Goal: Information Seeking & Learning: Learn about a topic

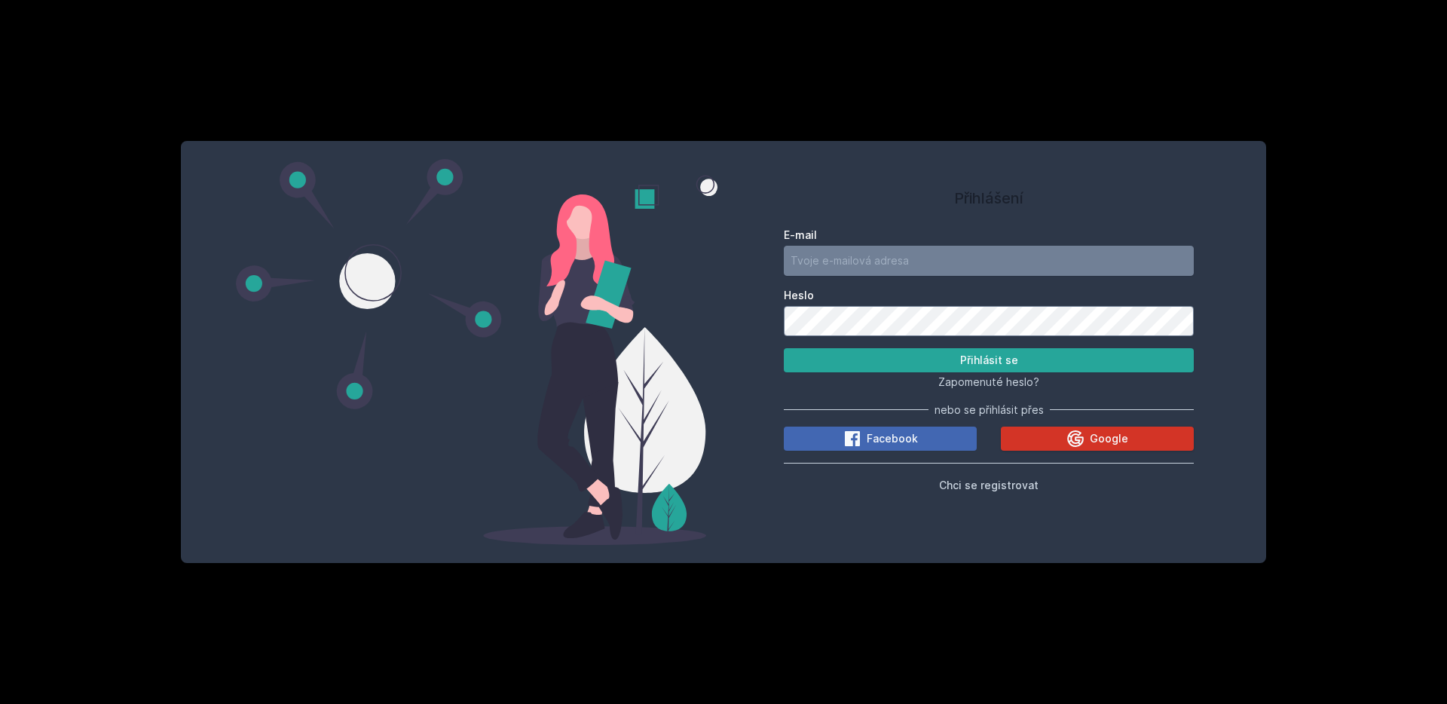
click at [1055, 430] on button "Google" at bounding box center [1097, 438] width 193 height 24
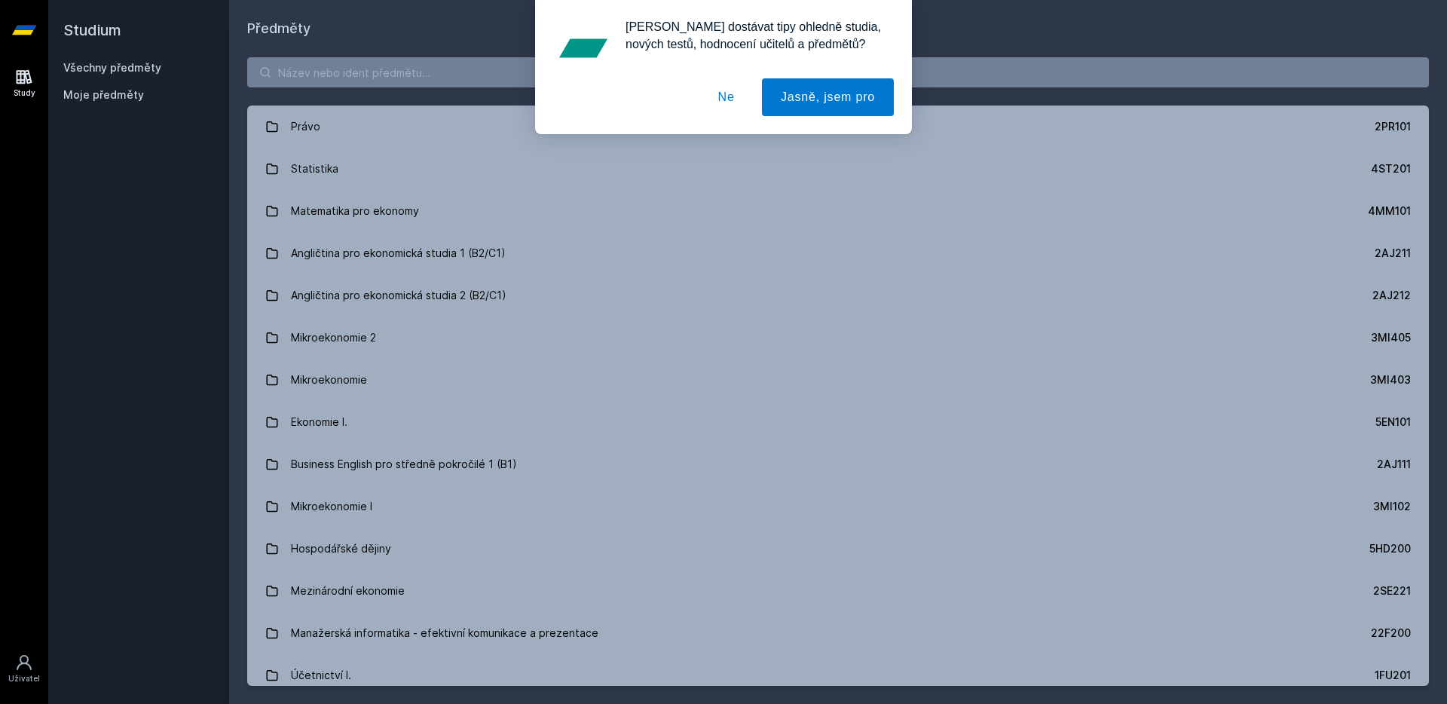
click at [717, 90] on button "Ne" at bounding box center [726, 97] width 54 height 38
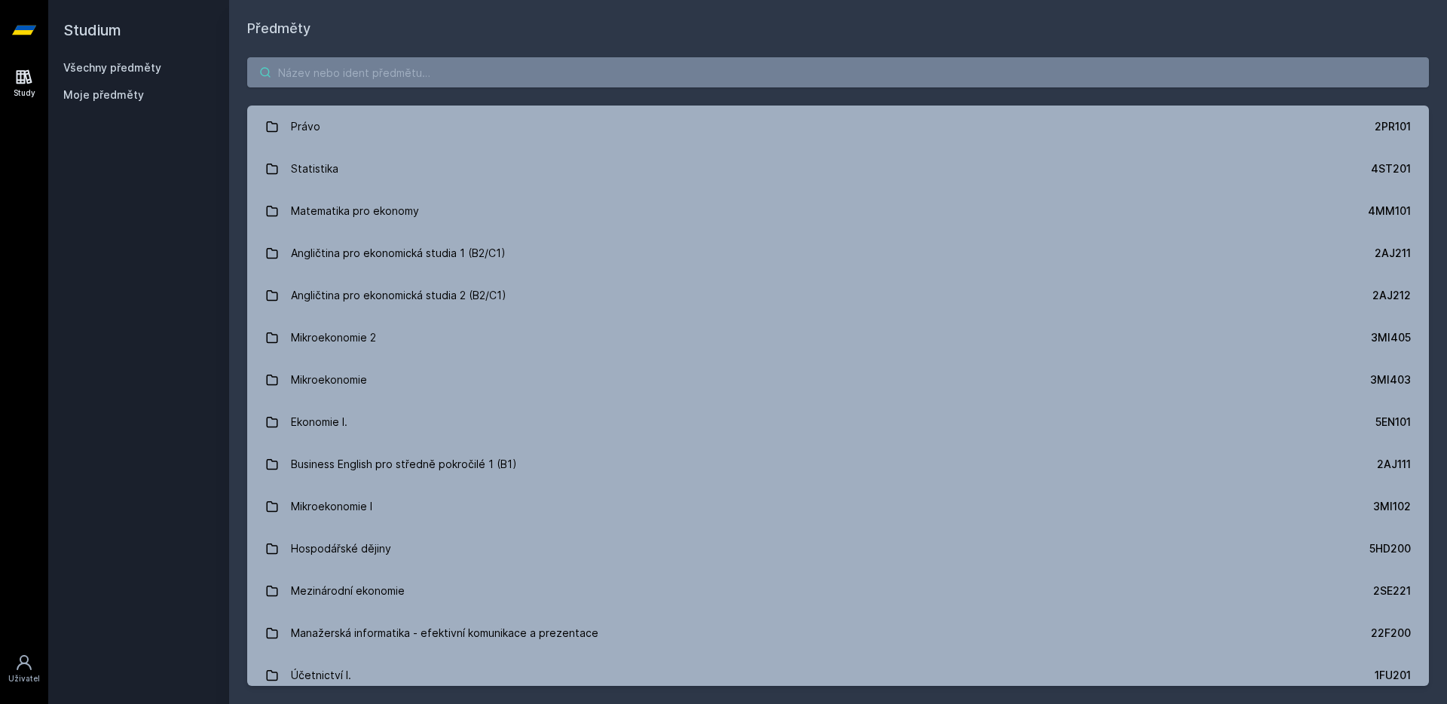
click at [366, 73] on input "search" at bounding box center [837, 72] width 1181 height 30
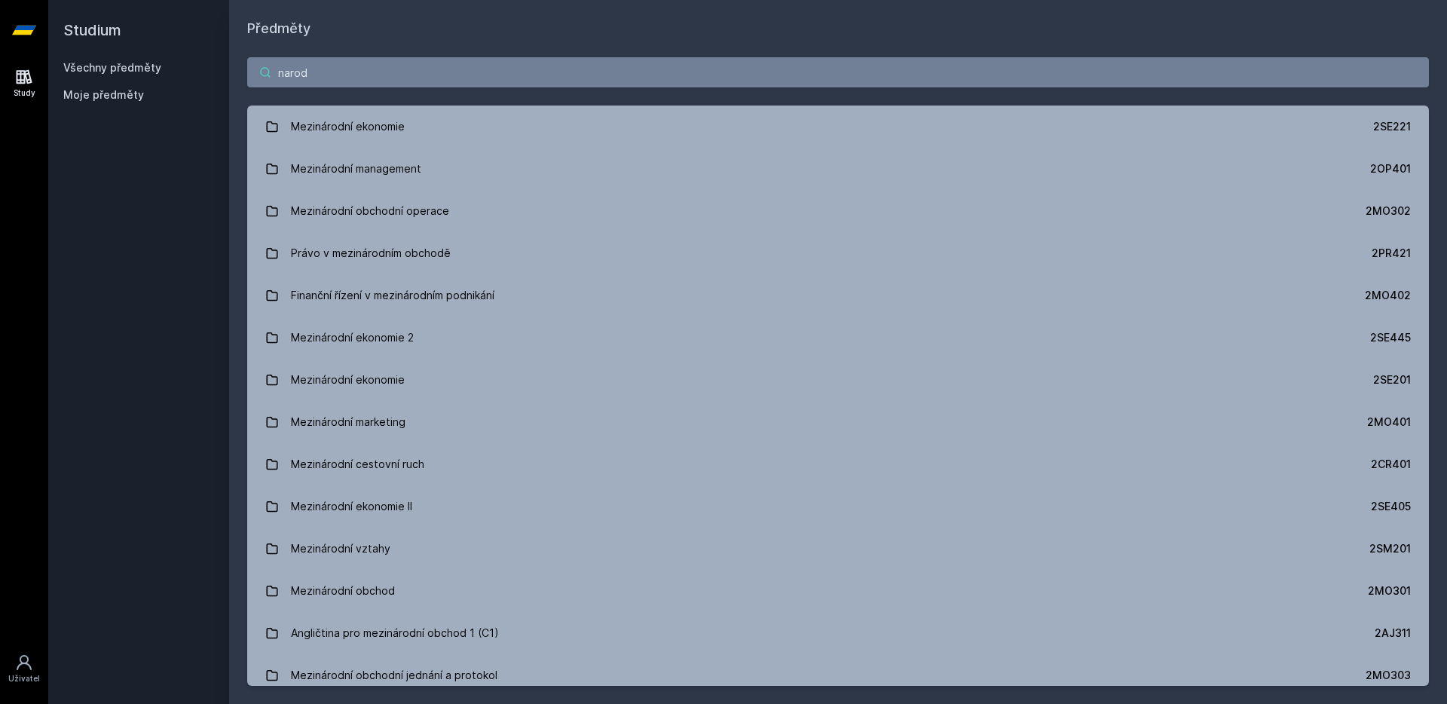
type input "narodo"
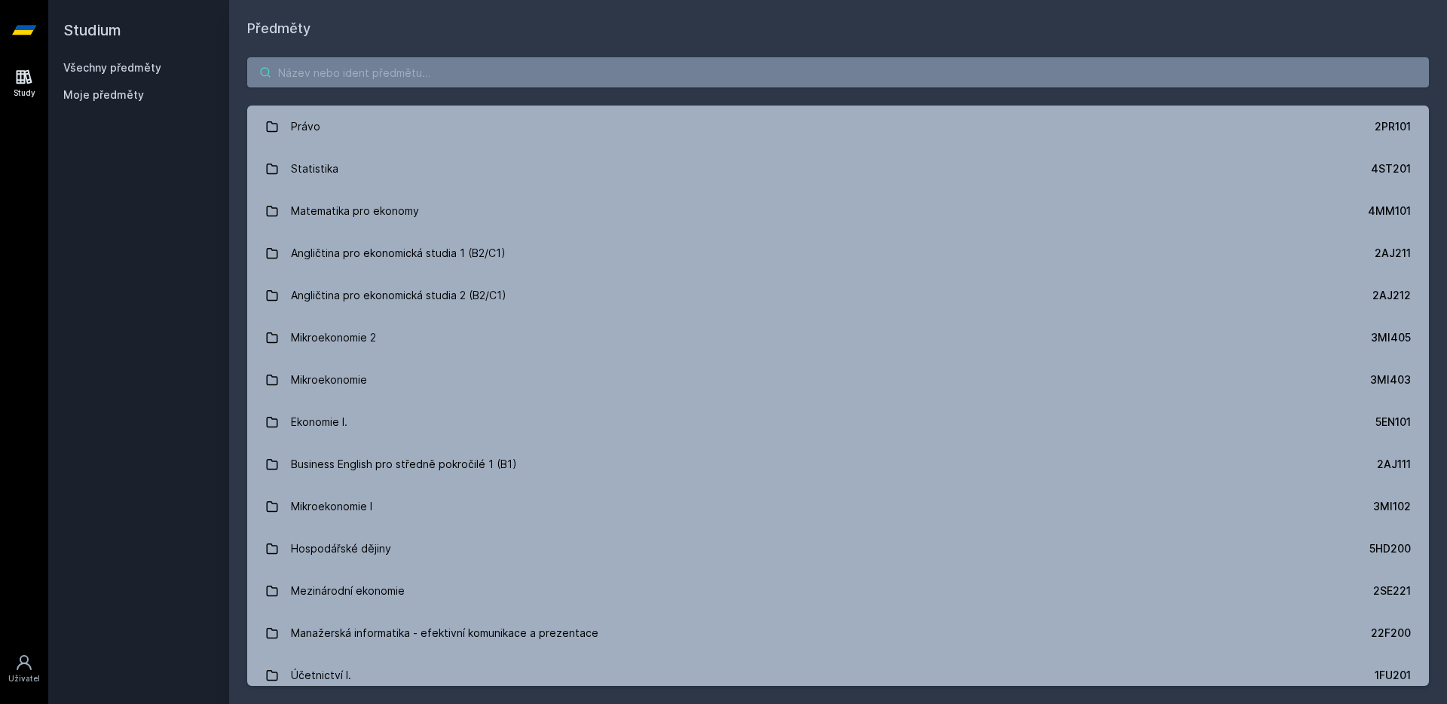
type input "5"
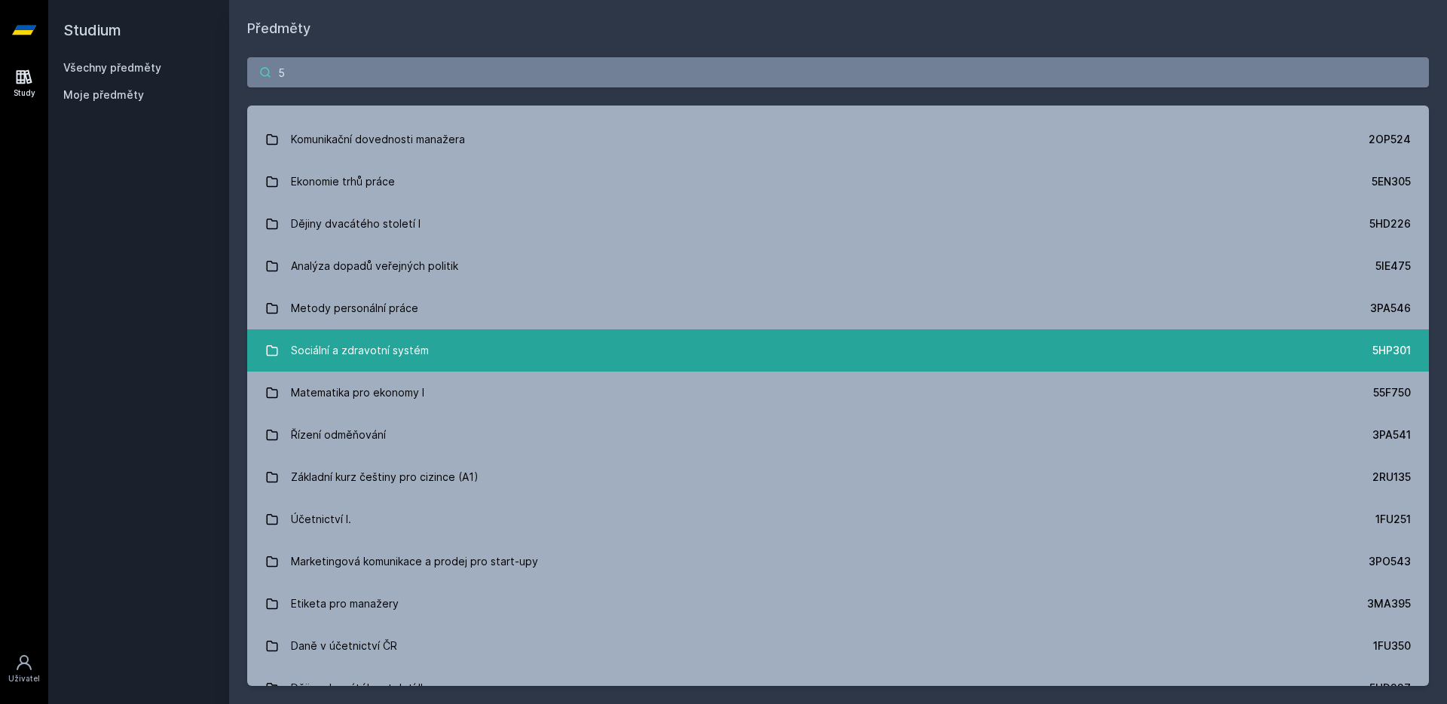
type input "5"
click at [416, 353] on div "Sociální a zdravotní systém" at bounding box center [360, 350] width 138 height 30
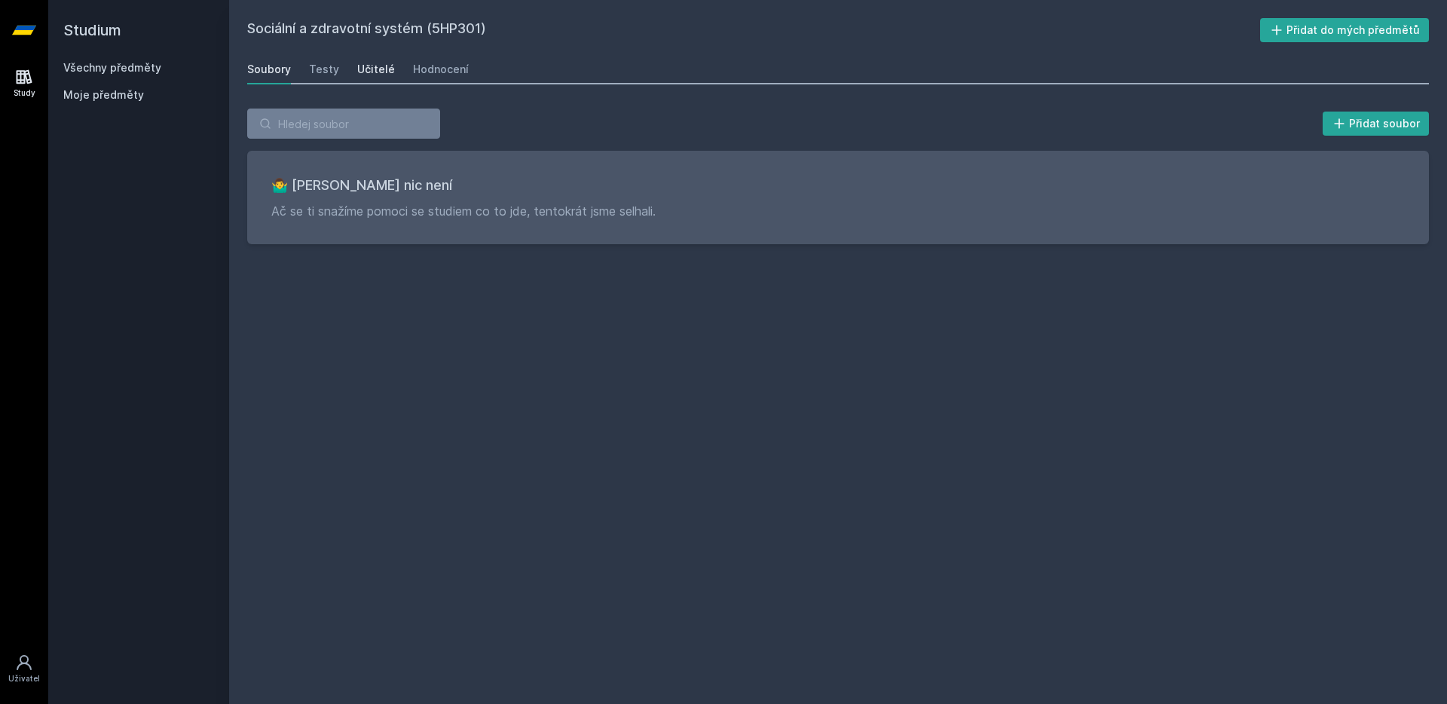
click at [377, 67] on div "Učitelé" at bounding box center [376, 69] width 38 height 15
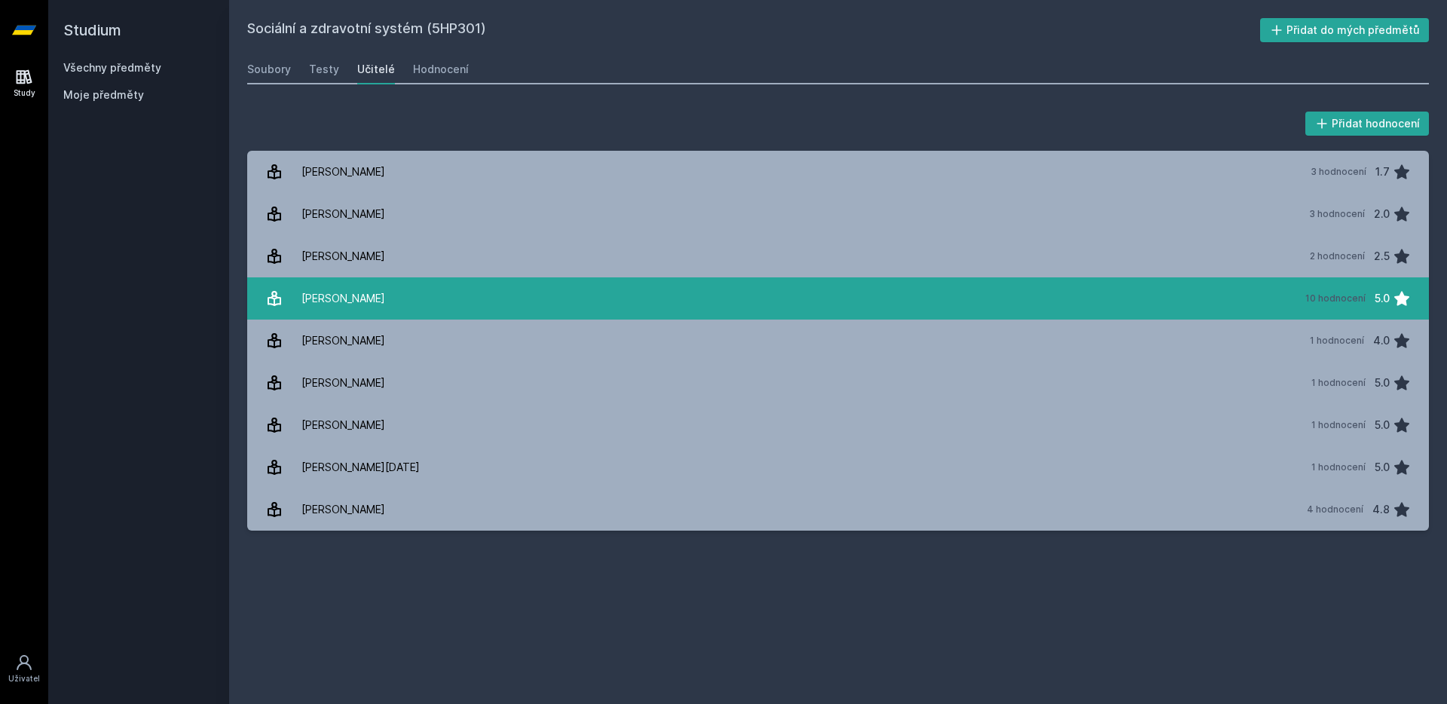
click at [360, 305] on div "Krebs Vojtěch" at bounding box center [343, 298] width 84 height 30
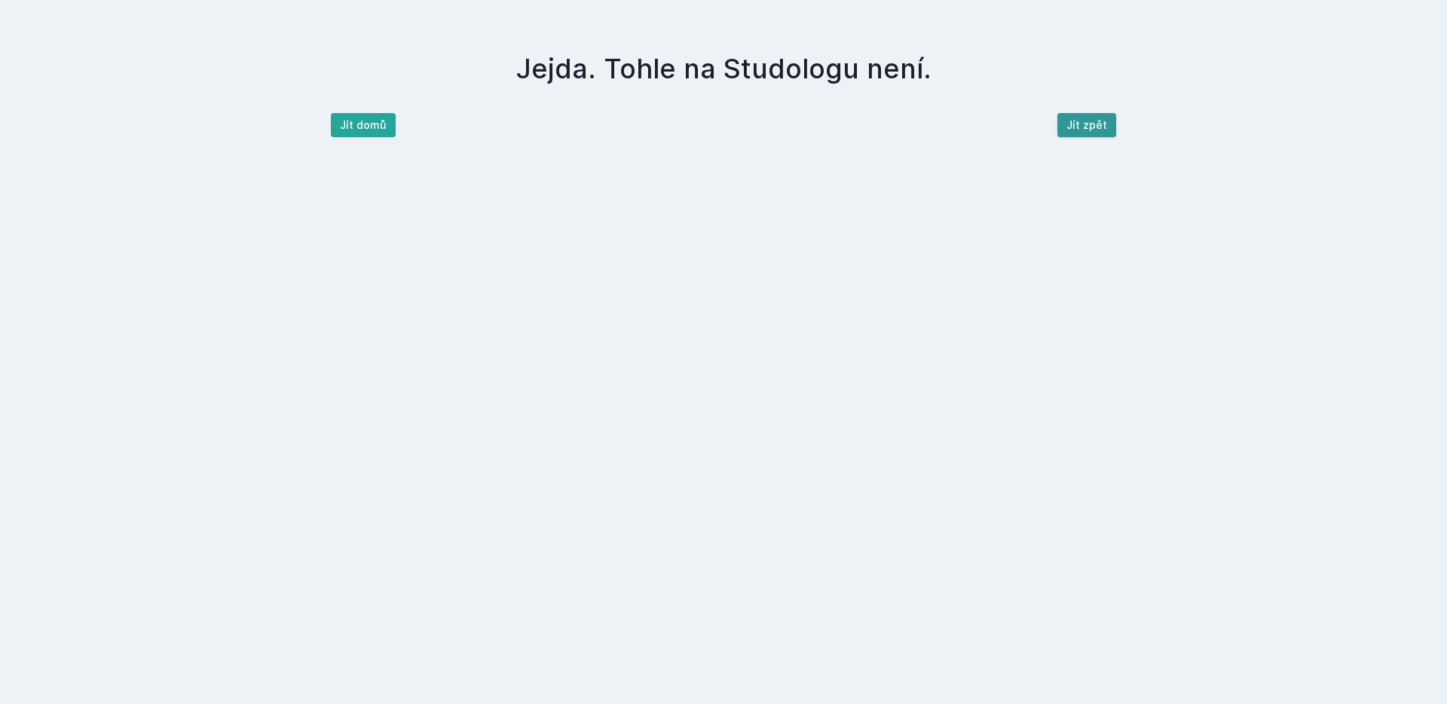
click at [1087, 127] on button "Jít zpět" at bounding box center [1086, 125] width 59 height 24
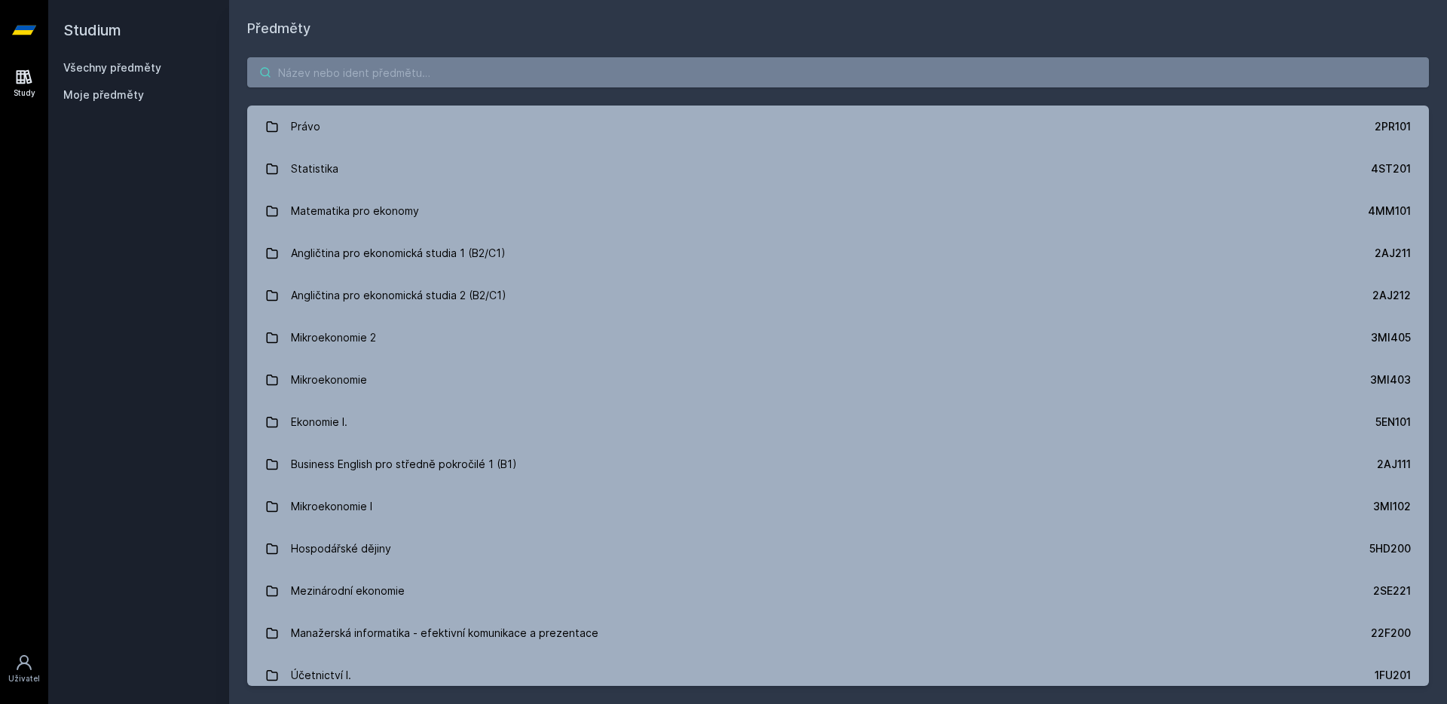
click at [367, 63] on input "search" at bounding box center [837, 72] width 1181 height 30
paste input "5HP200"
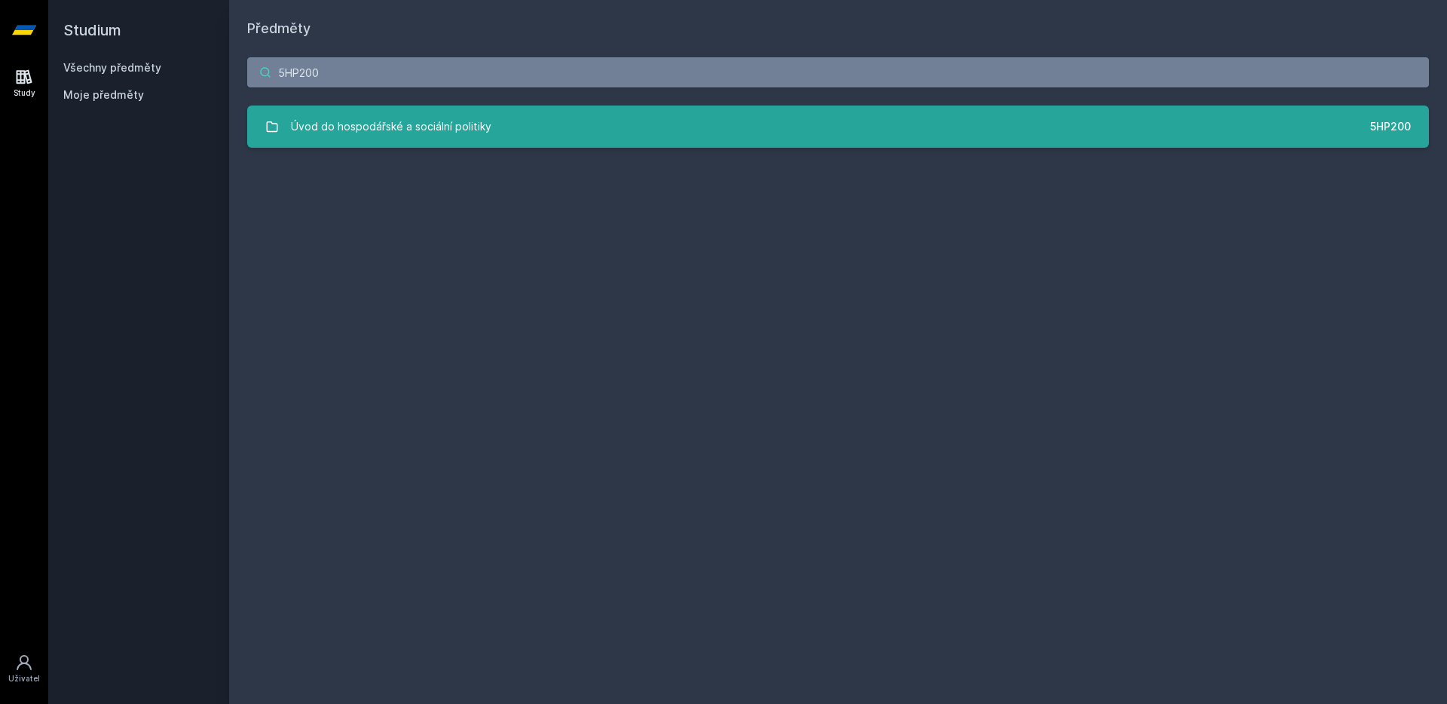
type input "5HP200"
click at [373, 129] on div "Úvod do hospodářské a sociální politiky" at bounding box center [391, 127] width 200 height 30
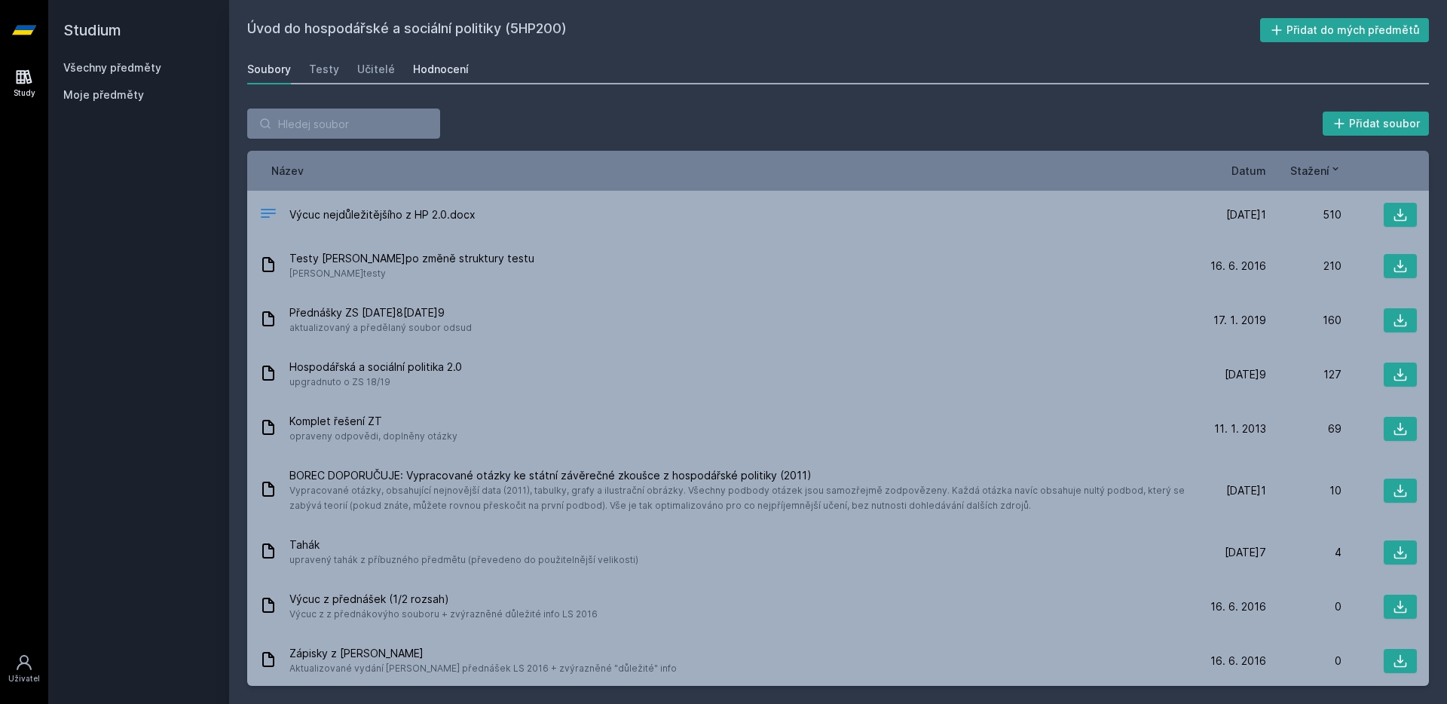
click at [429, 80] on link "Hodnocení" at bounding box center [441, 69] width 56 height 30
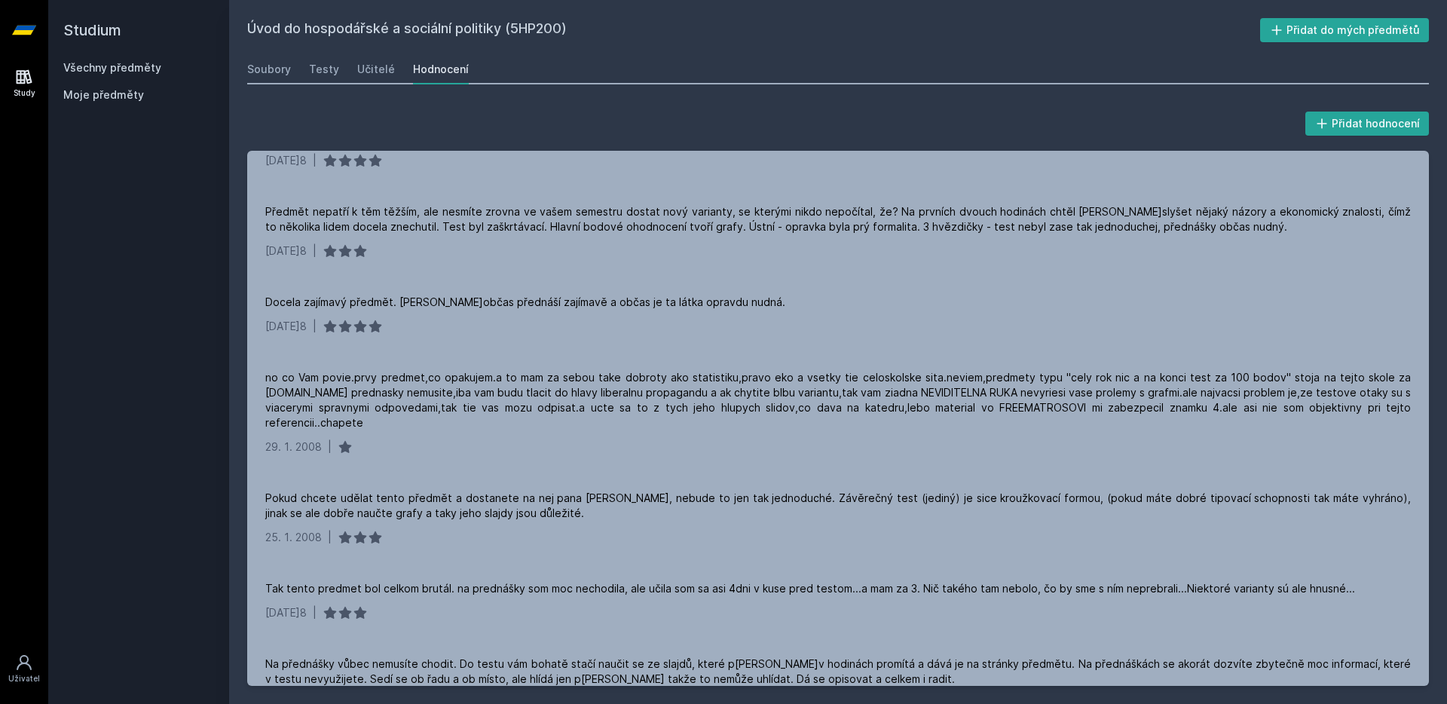
scroll to position [7196, 0]
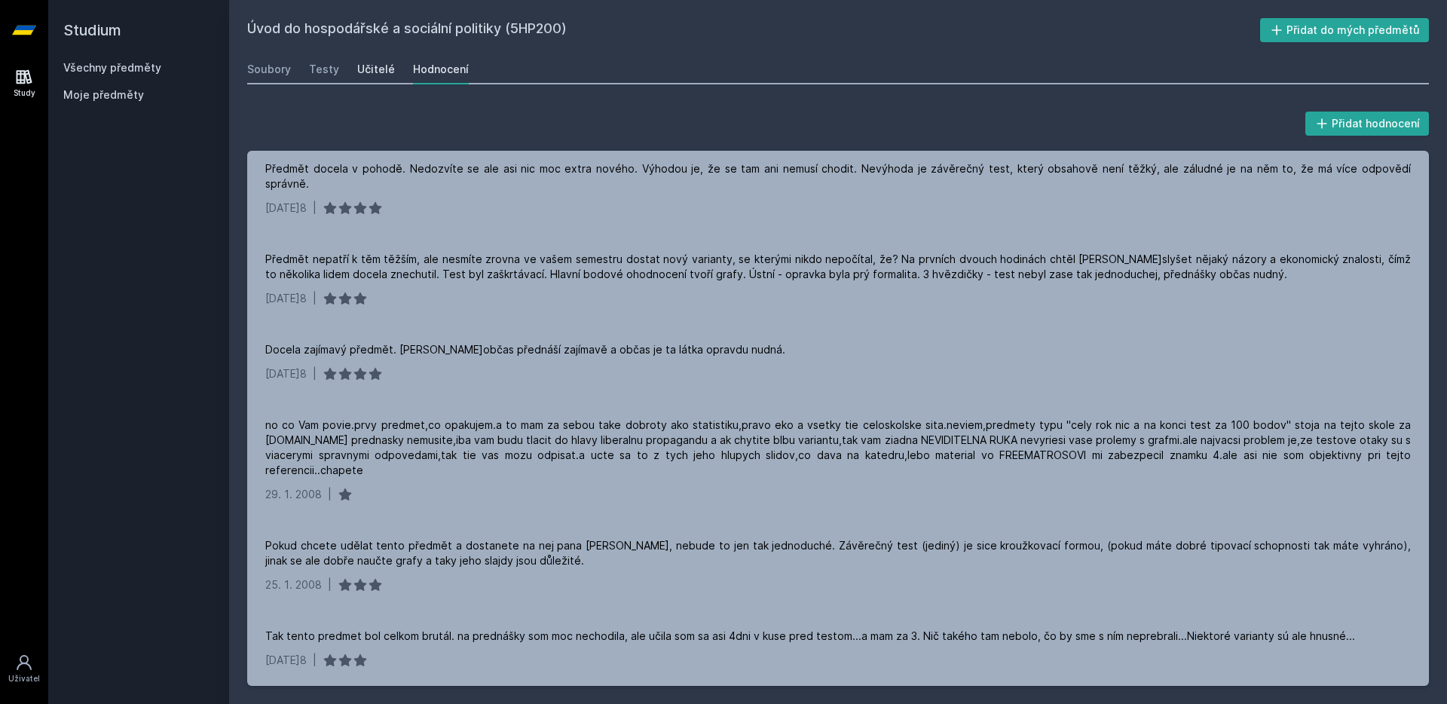
click at [372, 75] on div "Učitelé" at bounding box center [376, 69] width 38 height 15
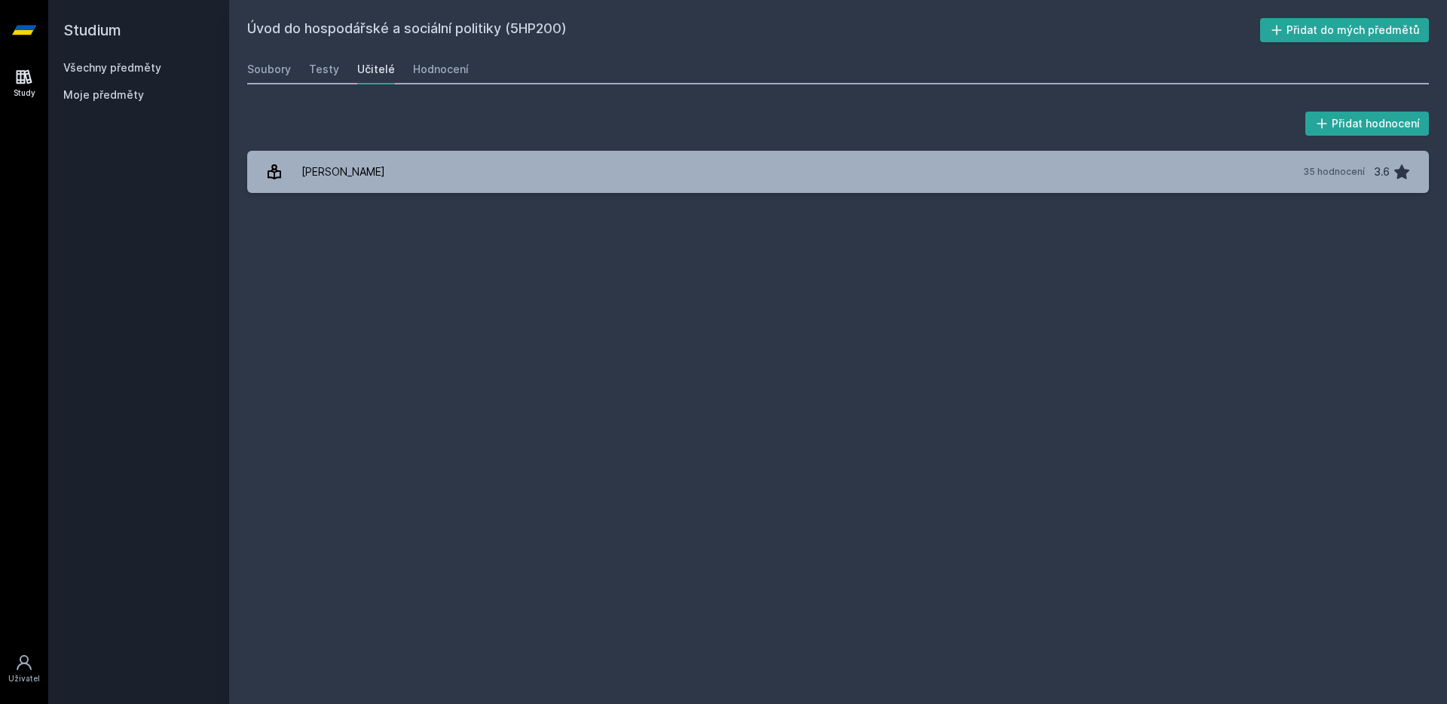
click at [326, 145] on div "Přidat hodnocení [PERSON_NAME] 35 hodnocení 3.6 [PERSON_NAME], něco se pokazilo." at bounding box center [837, 151] width 1181 height 84
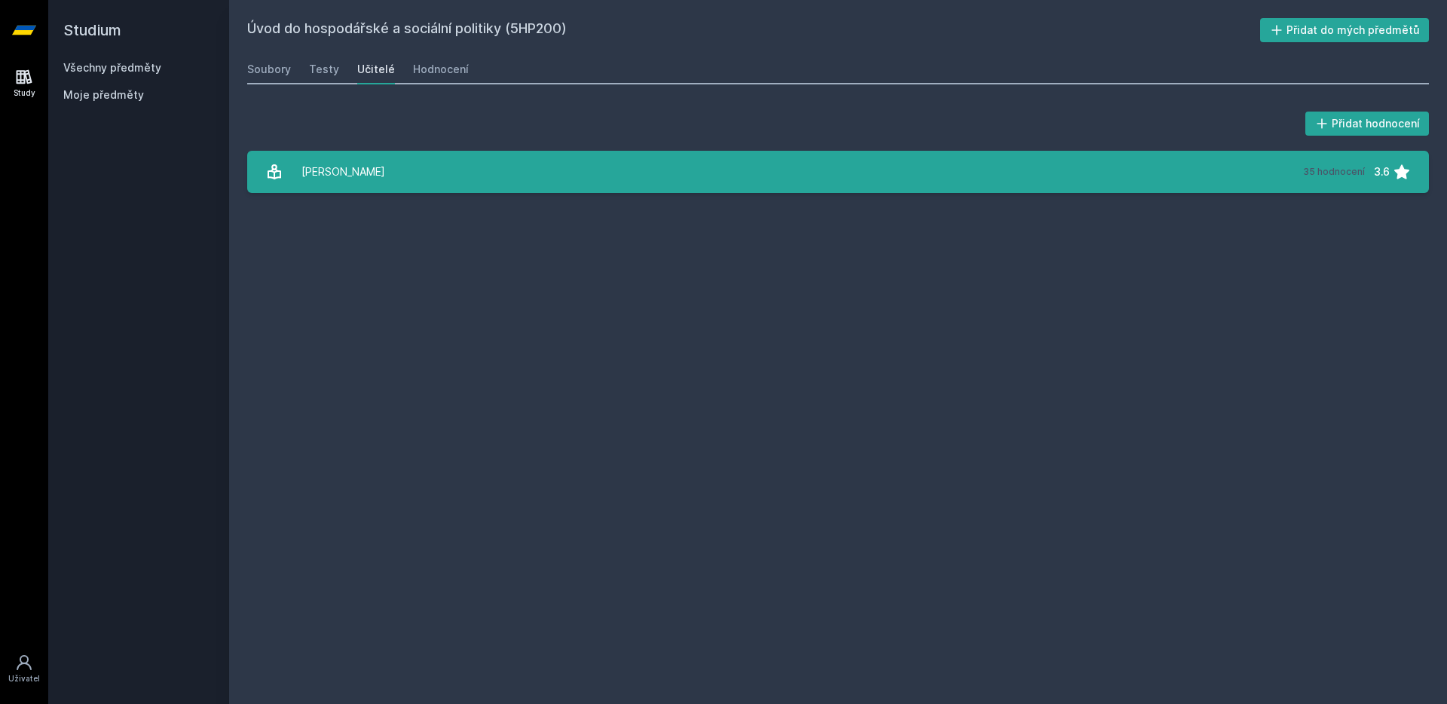
click at [326, 183] on div "[PERSON_NAME]" at bounding box center [343, 172] width 84 height 30
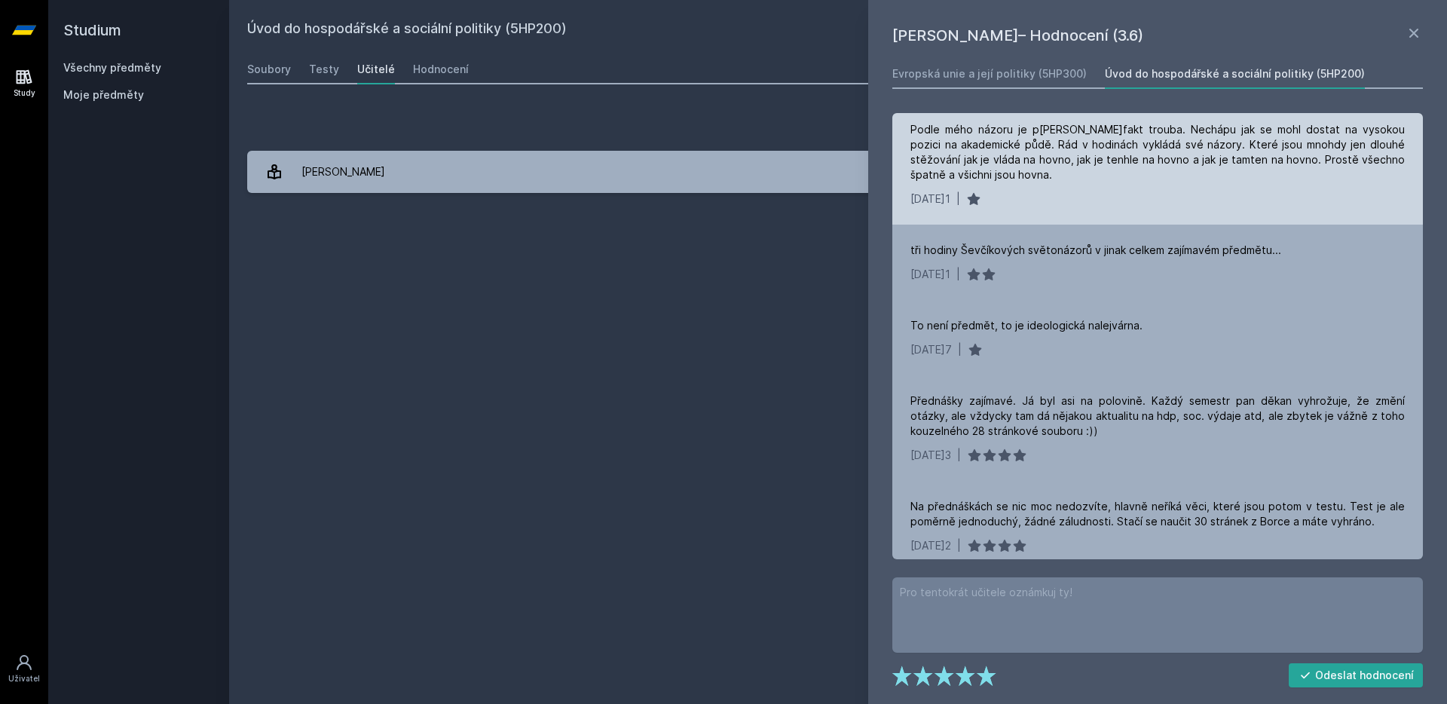
scroll to position [451, 0]
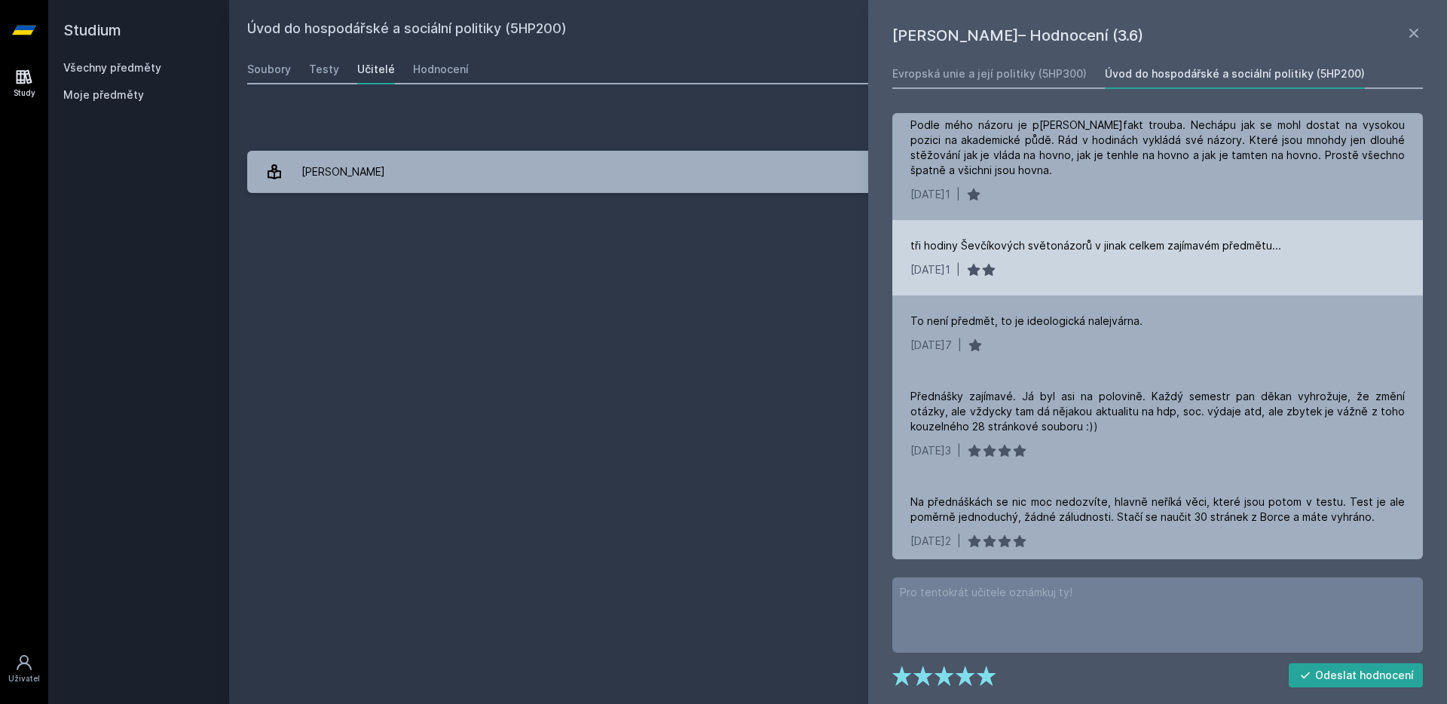
click at [989, 246] on div "tři hodiny Ševčíkových světonázorů v jinak celkem zajímavém předmětu..." at bounding box center [1095, 245] width 371 height 15
click at [983, 256] on div "tři hodiny Ševčíkových světonázorů v jinak celkem zajímavém předmětu... [DATE]1…" at bounding box center [1157, 257] width 530 height 75
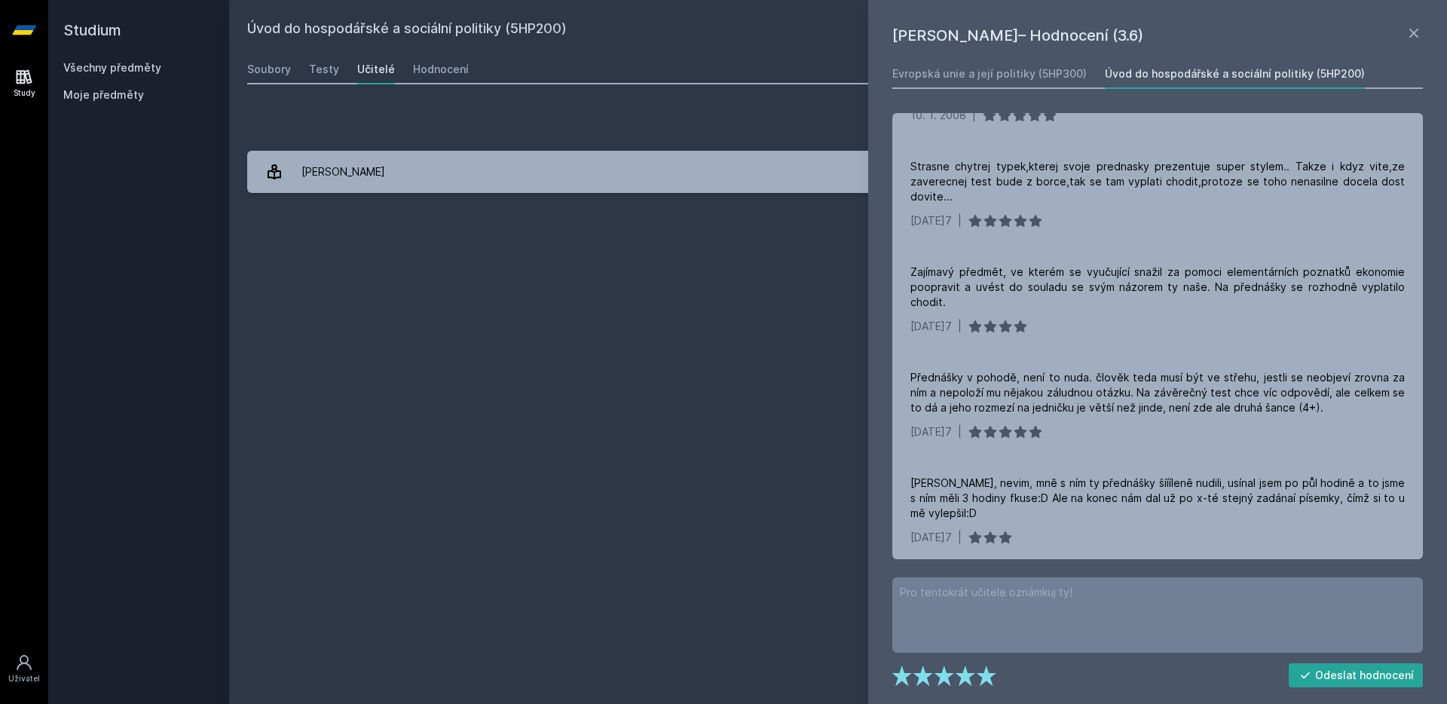
scroll to position [2930, 0]
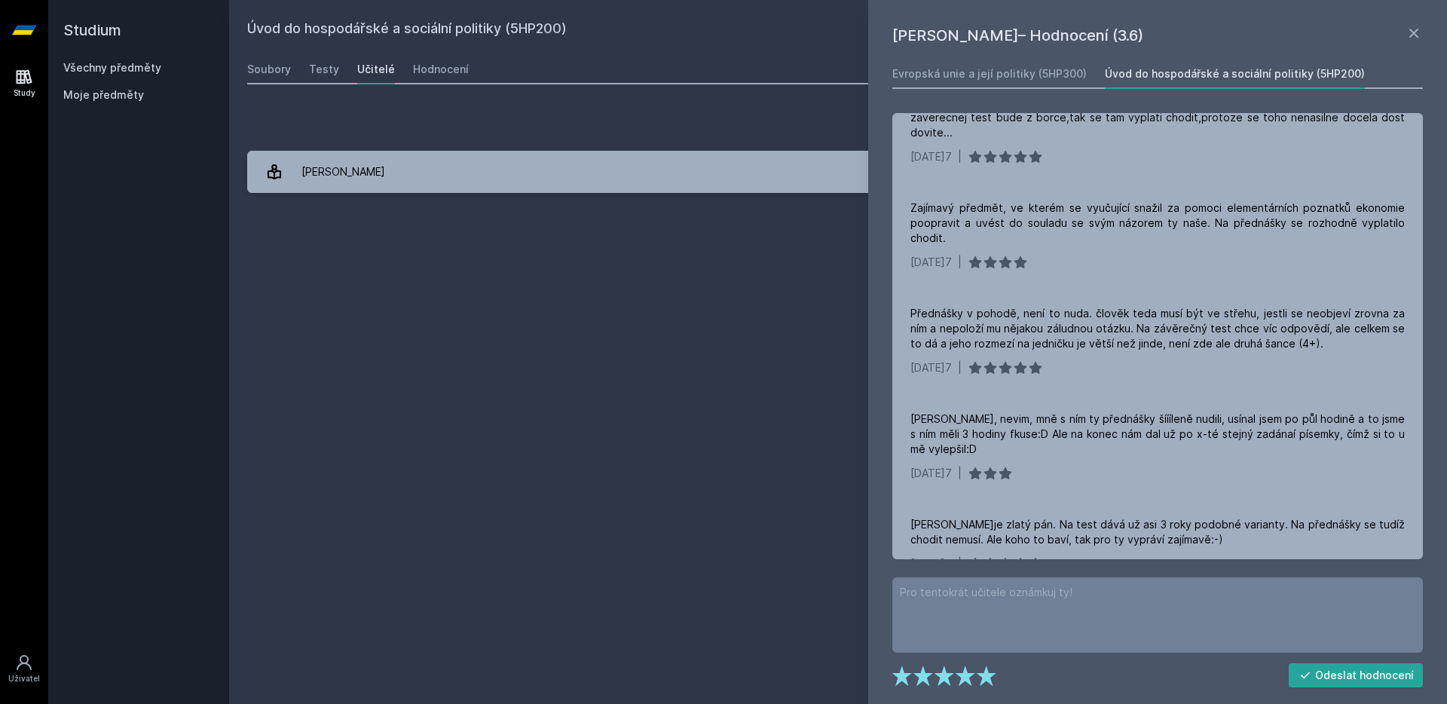
click at [835, 461] on div "Úvod do hospodářské a sociální politiky (5HP200) Přidat do mých předmětů [GEOGR…" at bounding box center [837, 352] width 1181 height 668
